Goal: Information Seeking & Learning: Find specific fact

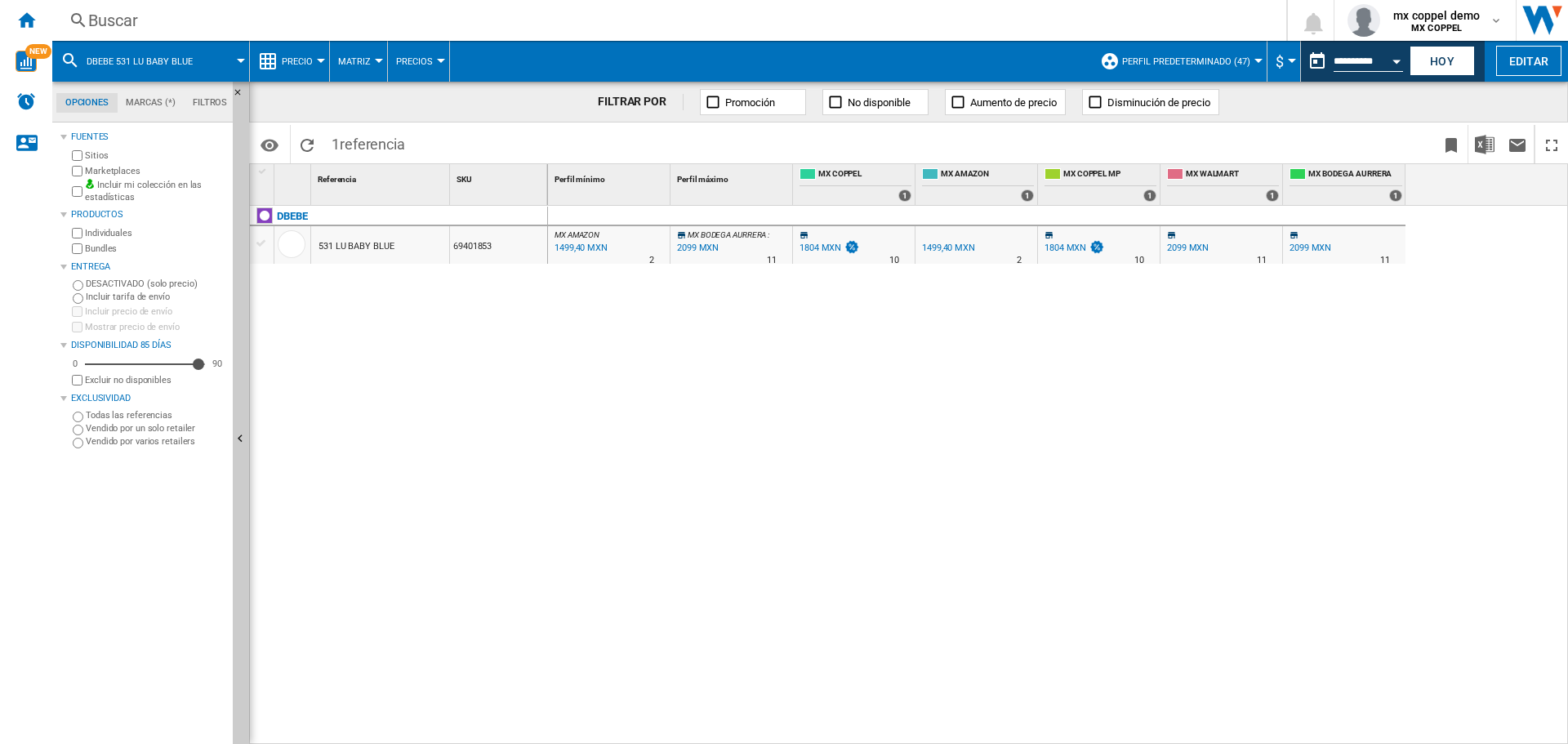
click at [188, 24] on div "Buscar" at bounding box center [666, 20] width 1156 height 23
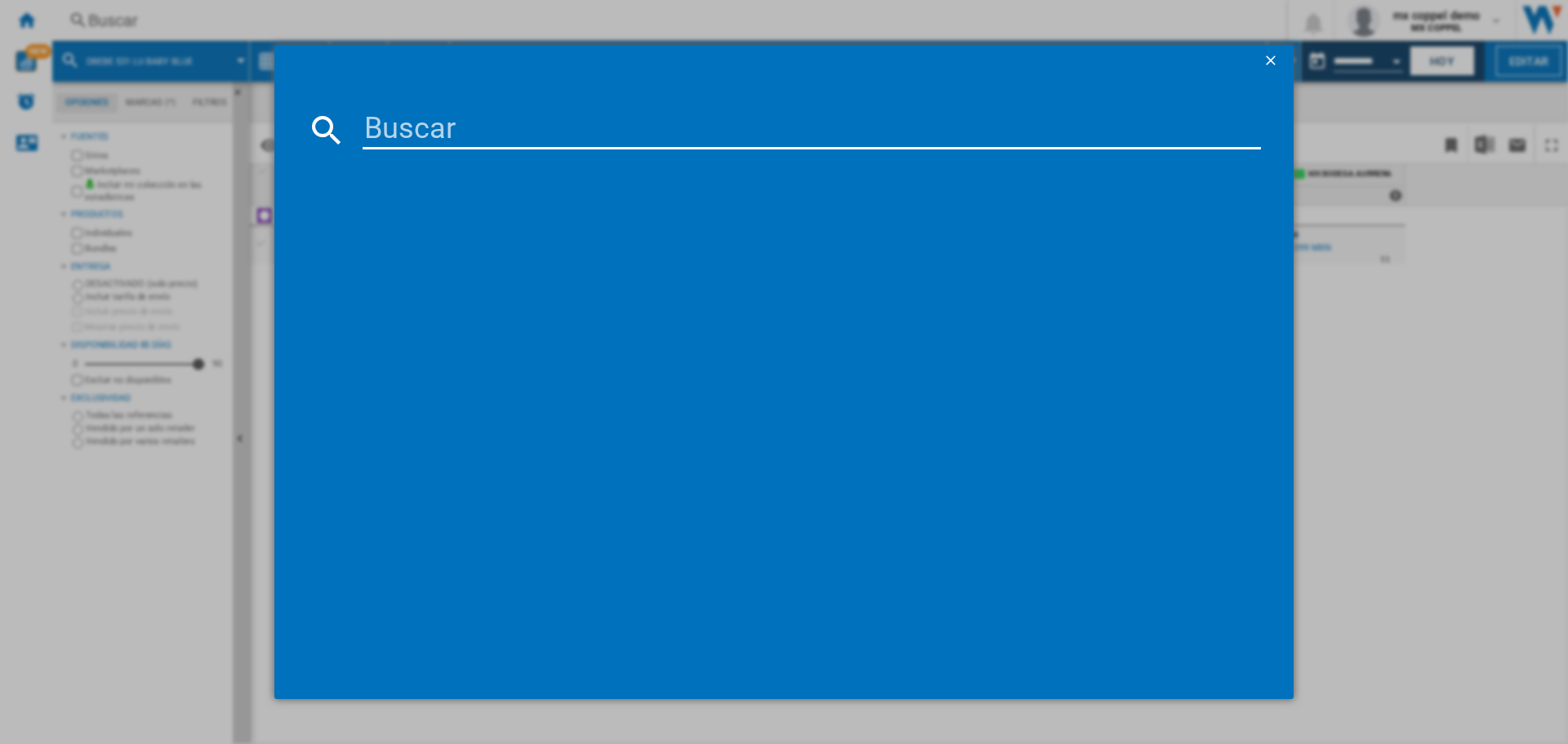
click at [501, 129] on input at bounding box center [811, 130] width 898 height 39
paste input "DBEBE AEROSTAR PINK"
type input "DBEBE AEROSTAR PINK"
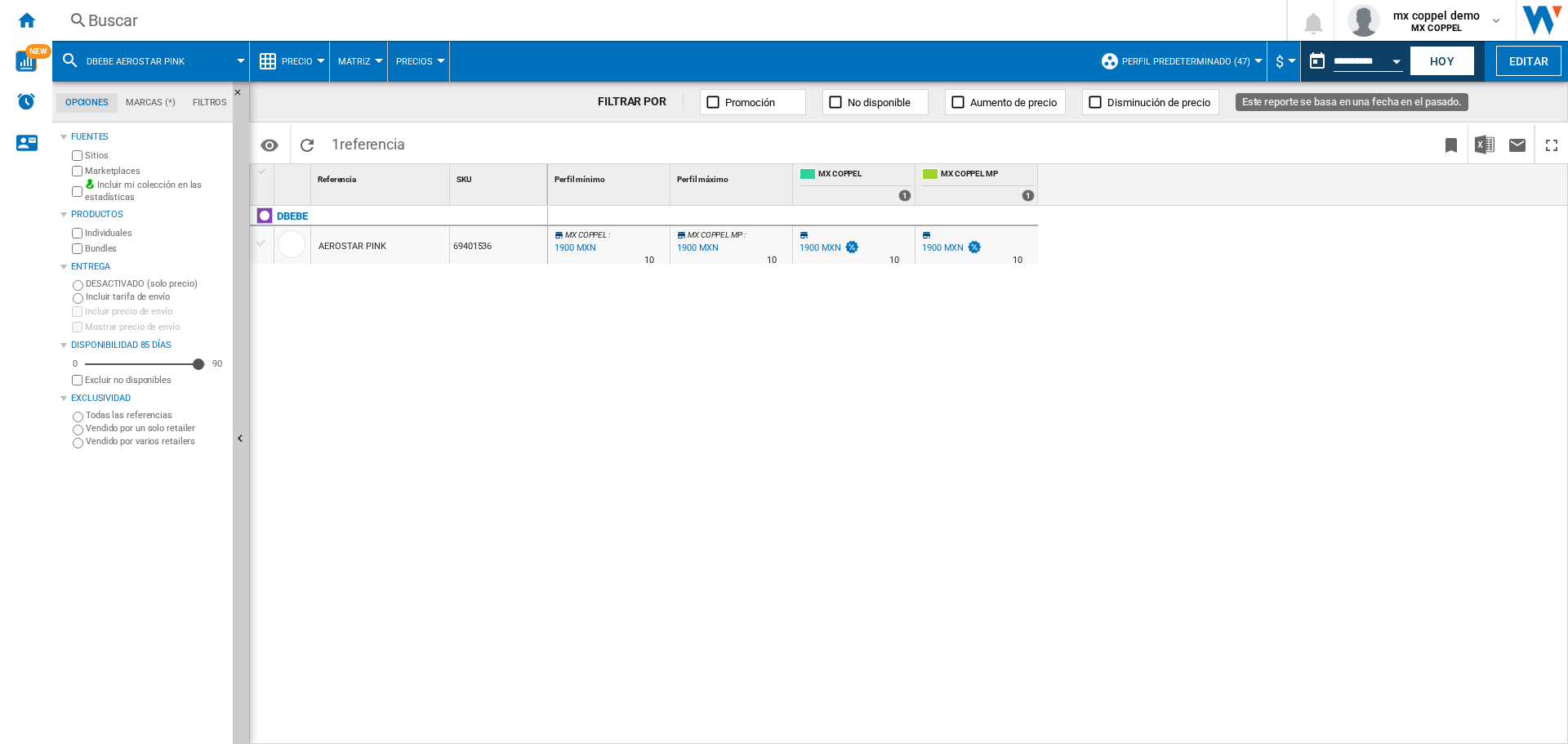
click at [1357, 66] on input "**********" at bounding box center [1368, 63] width 69 height 14
click at [1389, 62] on button "Open calendar" at bounding box center [1396, 59] width 30 height 30
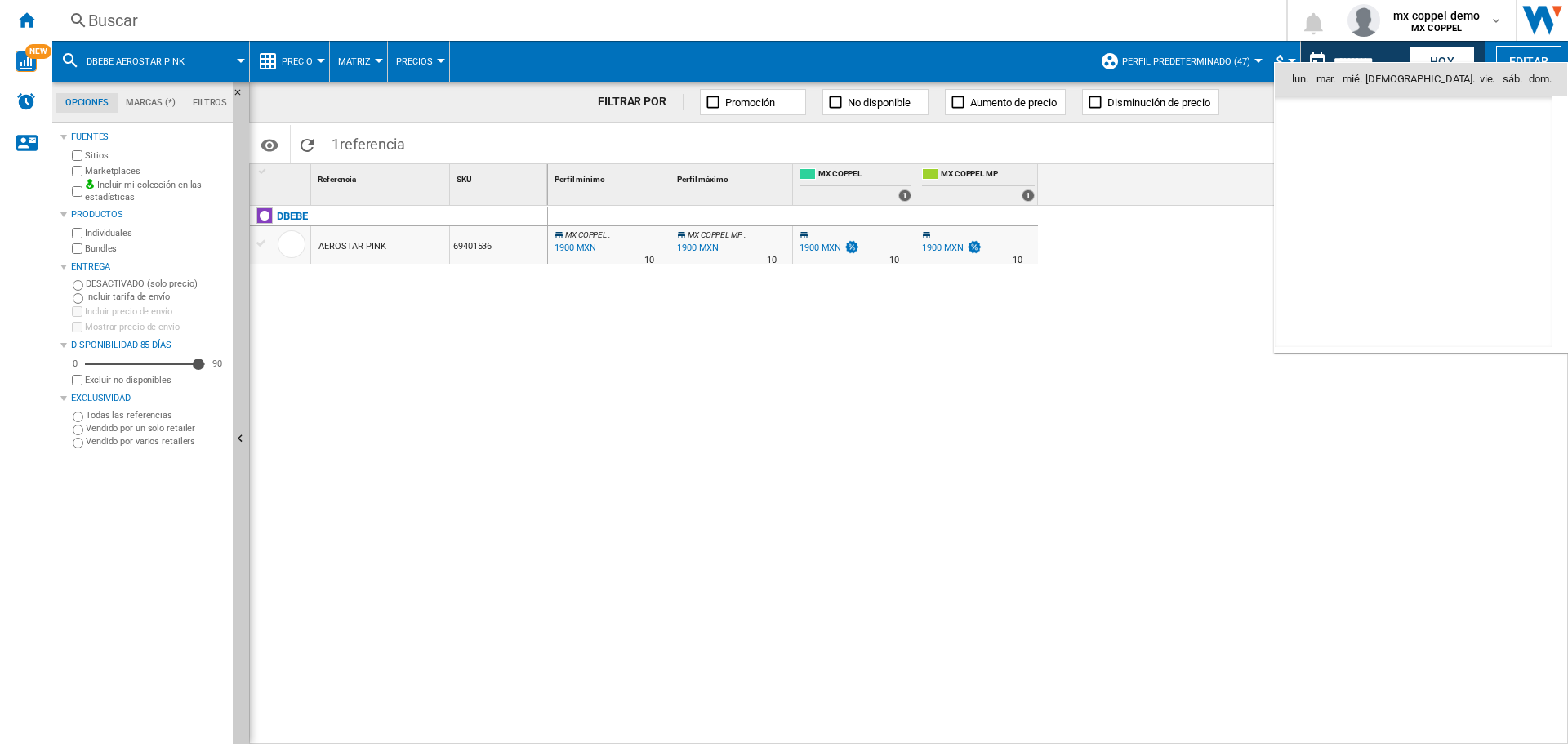
scroll to position [7788, 0]
click at [1301, 260] on span "22" at bounding box center [1306, 259] width 35 height 35
type input "**********"
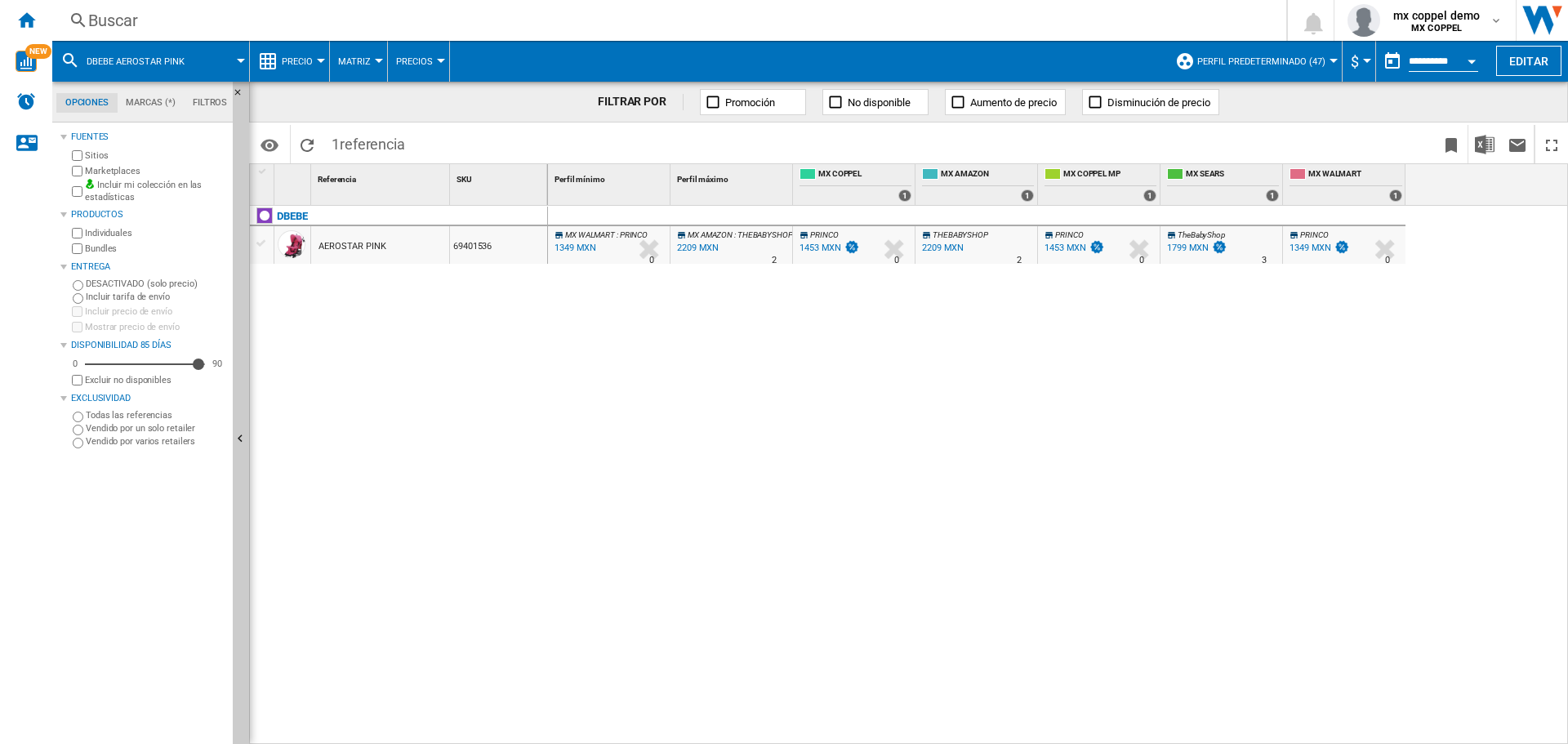
click at [163, 63] on span "DBEBE AEROSTAR PINK" at bounding box center [136, 62] width 98 height 11
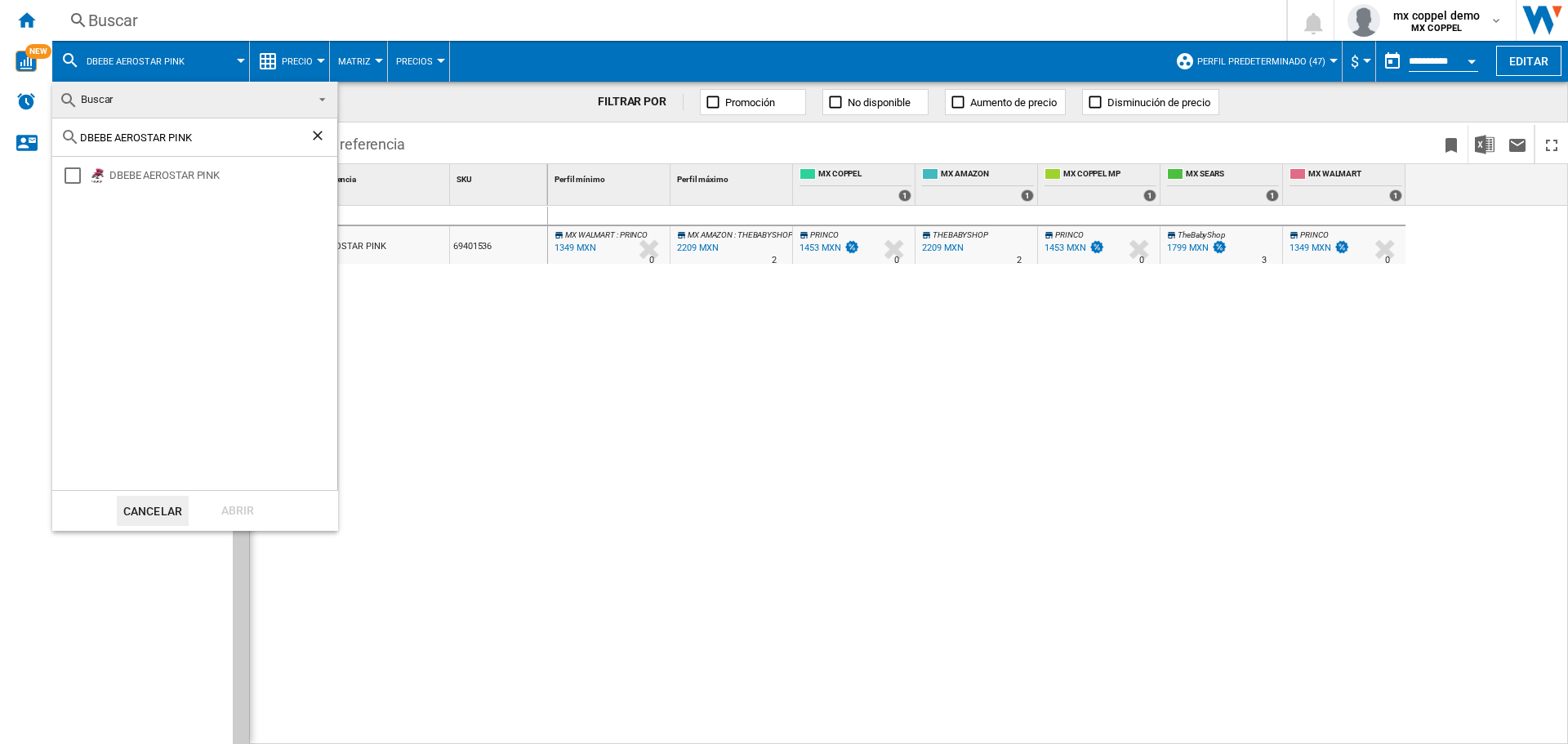
click at [143, 12] on md-backdrop at bounding box center [784, 372] width 1568 height 744
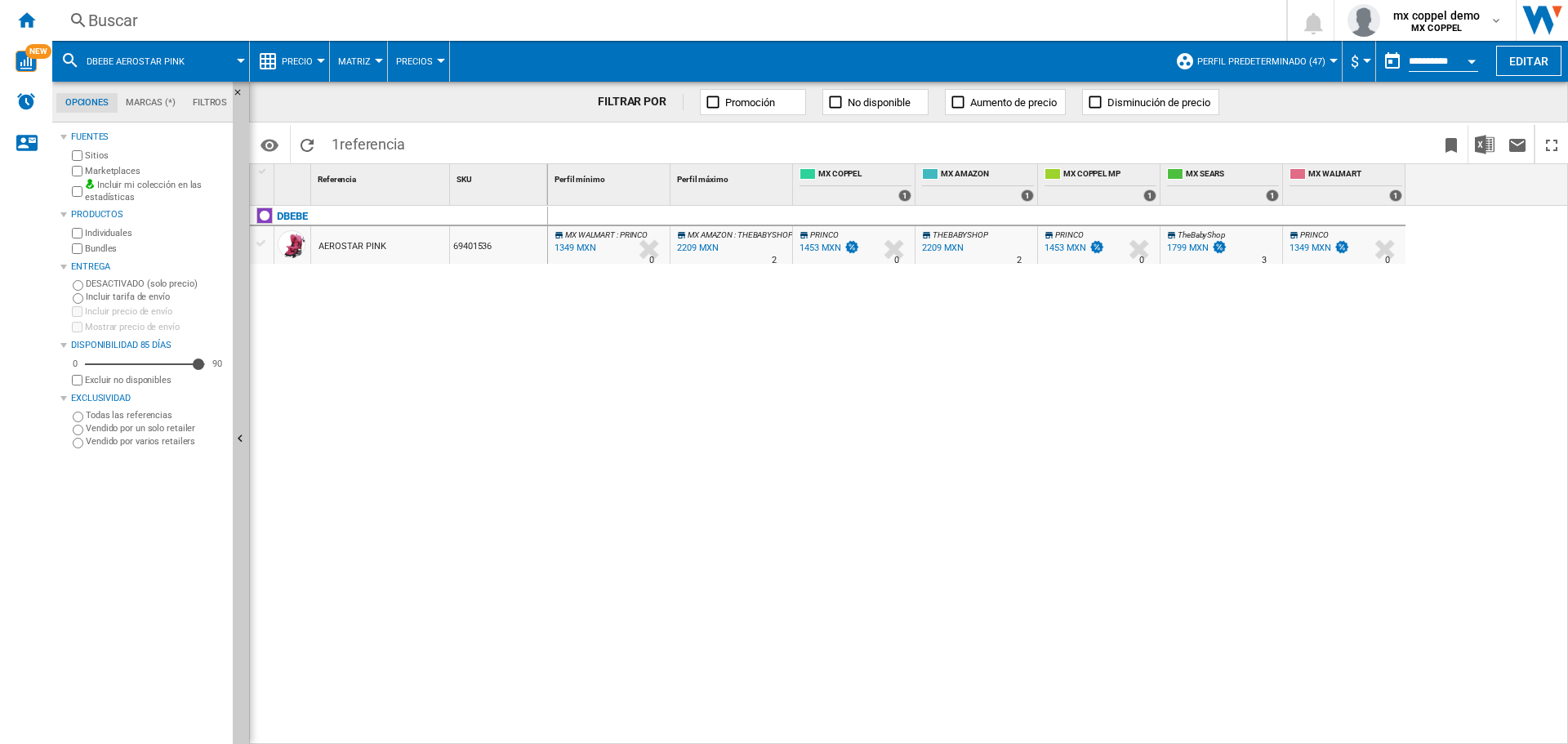
click at [143, 22] on div "Buscar" at bounding box center [666, 20] width 1156 height 23
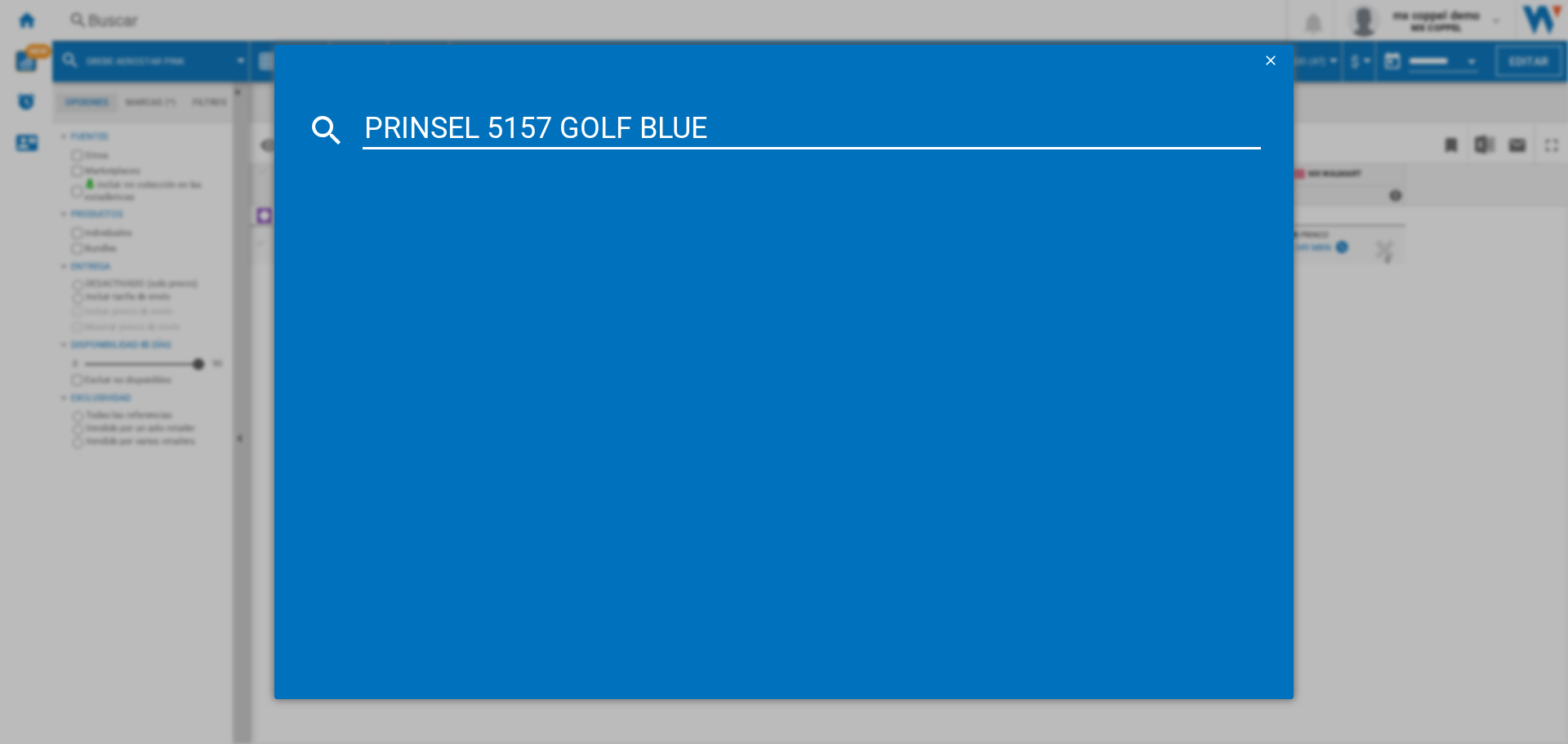
type input "PRINSEL 5157 GOLF BLUE"
